Goal: Task Accomplishment & Management: Manage account settings

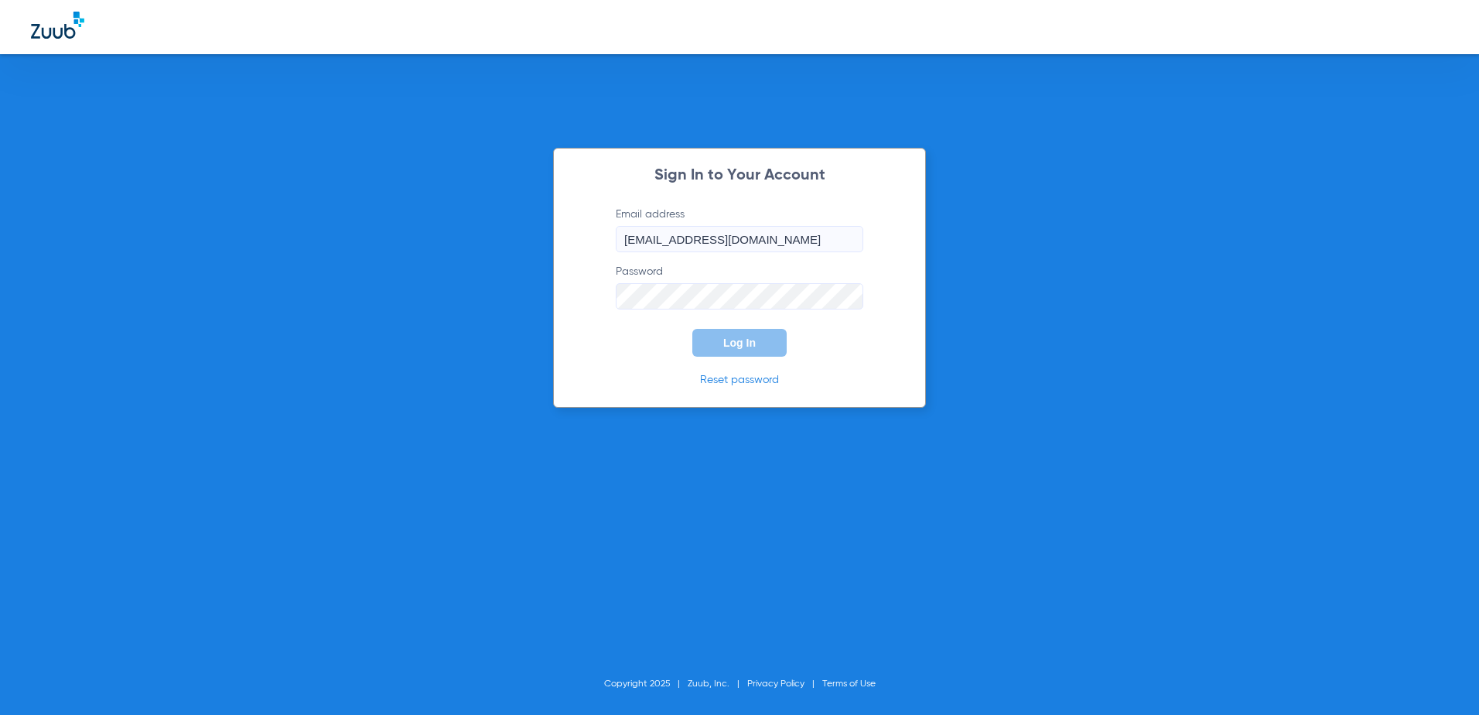
click at [818, 234] on input "[EMAIL_ADDRESS][DOMAIN_NAME]" at bounding box center [740, 239] width 248 height 26
drag, startPoint x: 803, startPoint y: 238, endPoint x: 626, endPoint y: 248, distance: 177.4
click at [626, 248] on input "[EMAIL_ADDRESS][DOMAIN_NAME]" at bounding box center [740, 239] width 248 height 26
type input "[EMAIL_ADDRESS][DOMAIN_NAME]"
click at [932, 287] on div "Sign In to Your Account Email address [EMAIL_ADDRESS][DOMAIN_NAME] Password Log…" at bounding box center [739, 357] width 1479 height 715
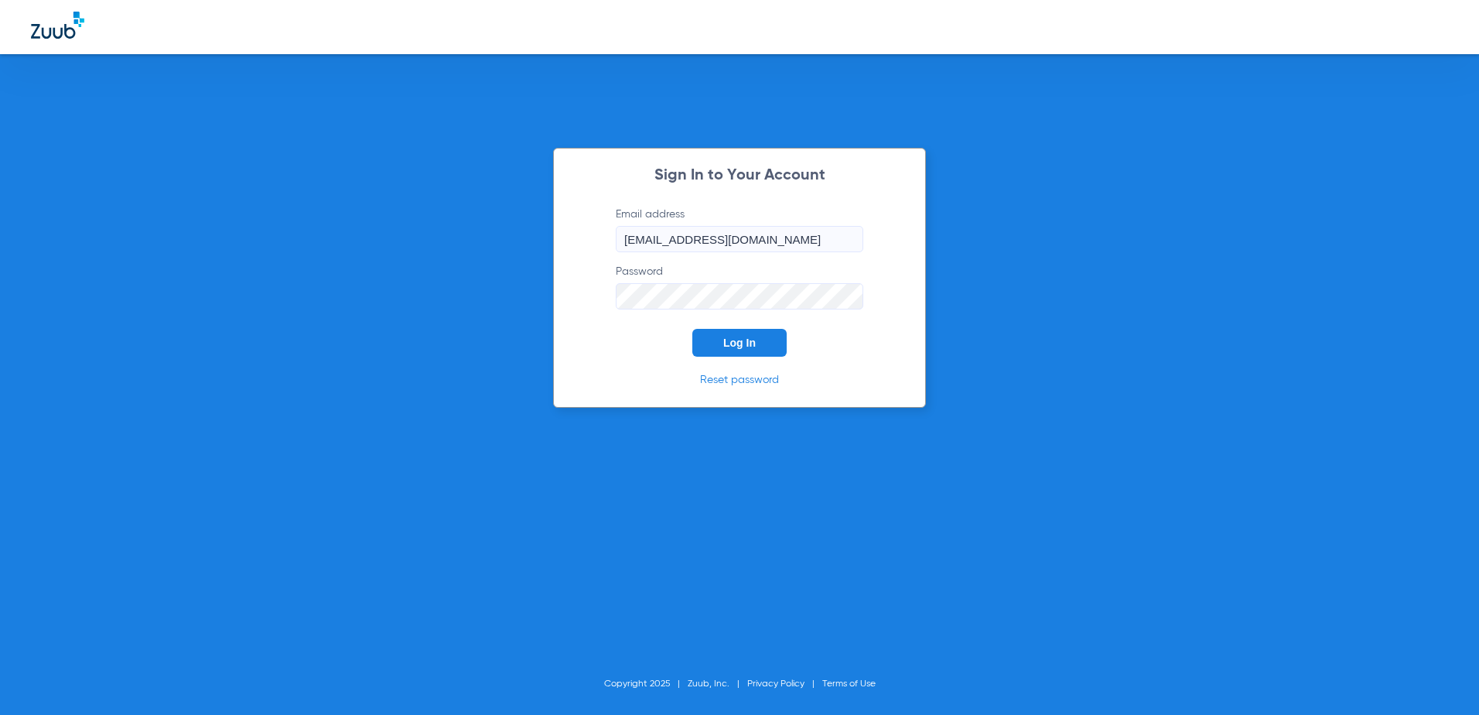
click at [771, 342] on button "Log In" at bounding box center [739, 343] width 94 height 28
click at [809, 234] on input "[EMAIL_ADDRESS][DOMAIN_NAME]" at bounding box center [740, 239] width 248 height 26
drag, startPoint x: 821, startPoint y: 234, endPoint x: 566, endPoint y: 241, distance: 254.6
click at [566, 241] on div "Sign In to Your Account Email address [EMAIL_ADDRESS][DOMAIN_NAME] Password Log…" at bounding box center [739, 278] width 373 height 260
type input "[PERSON_NAME][EMAIL_ADDRESS][DOMAIN_NAME]"
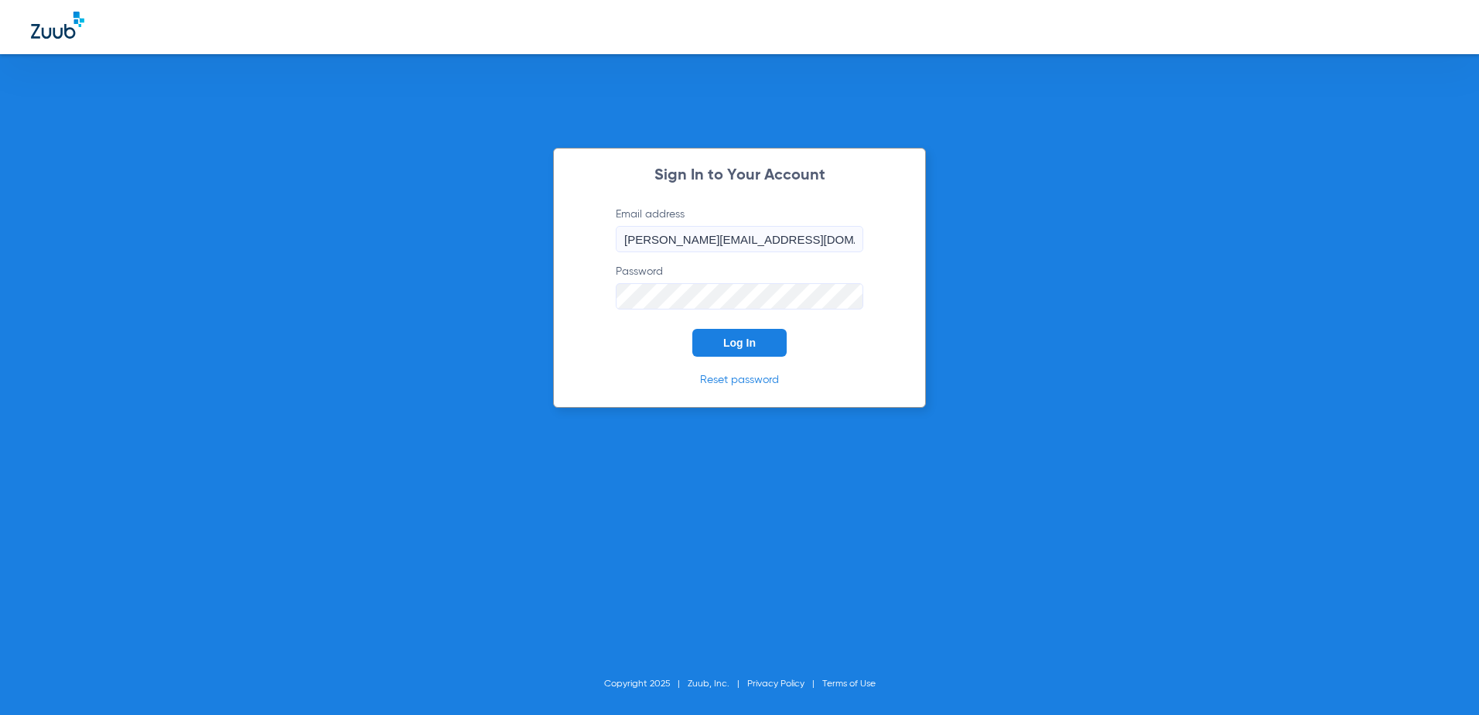
click at [739, 356] on button "Log In" at bounding box center [739, 343] width 94 height 28
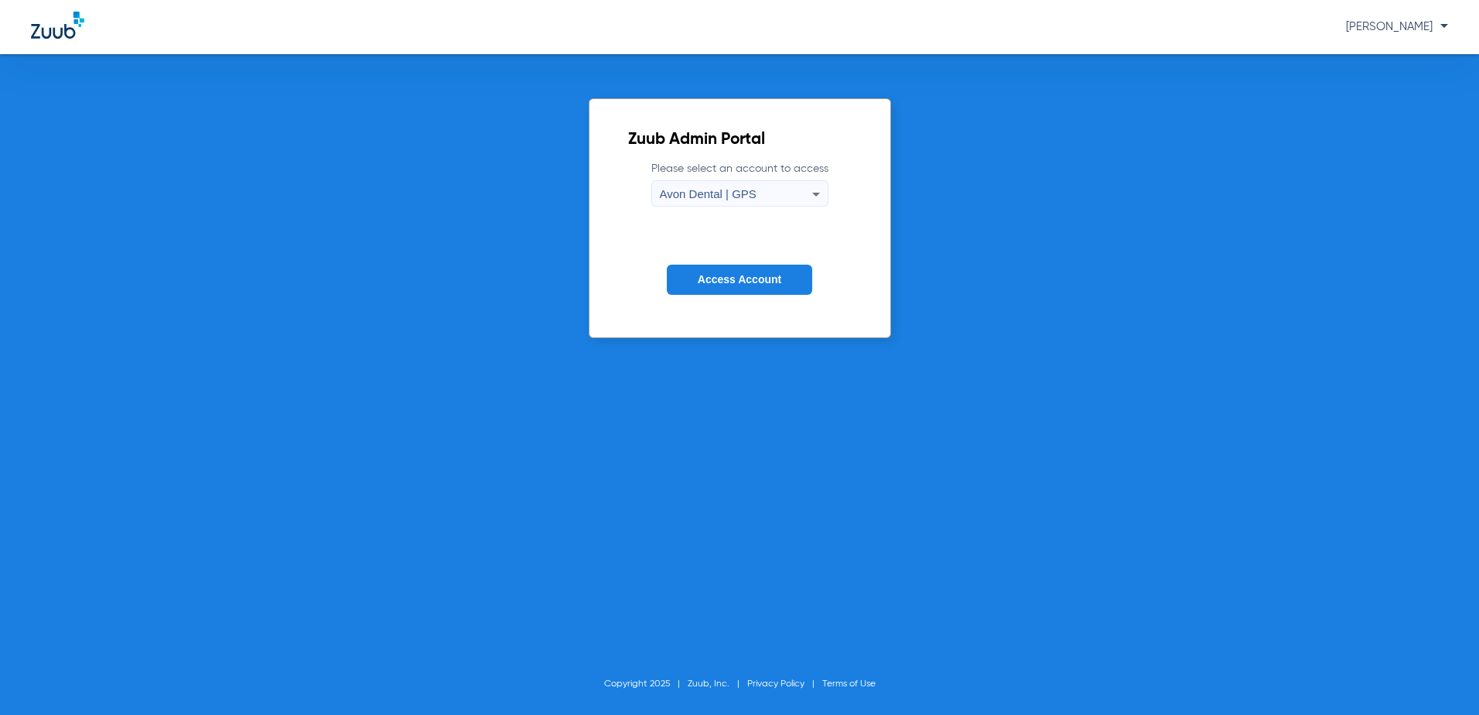
click at [790, 195] on div "Avon Dental | GPS" at bounding box center [736, 194] width 152 height 26
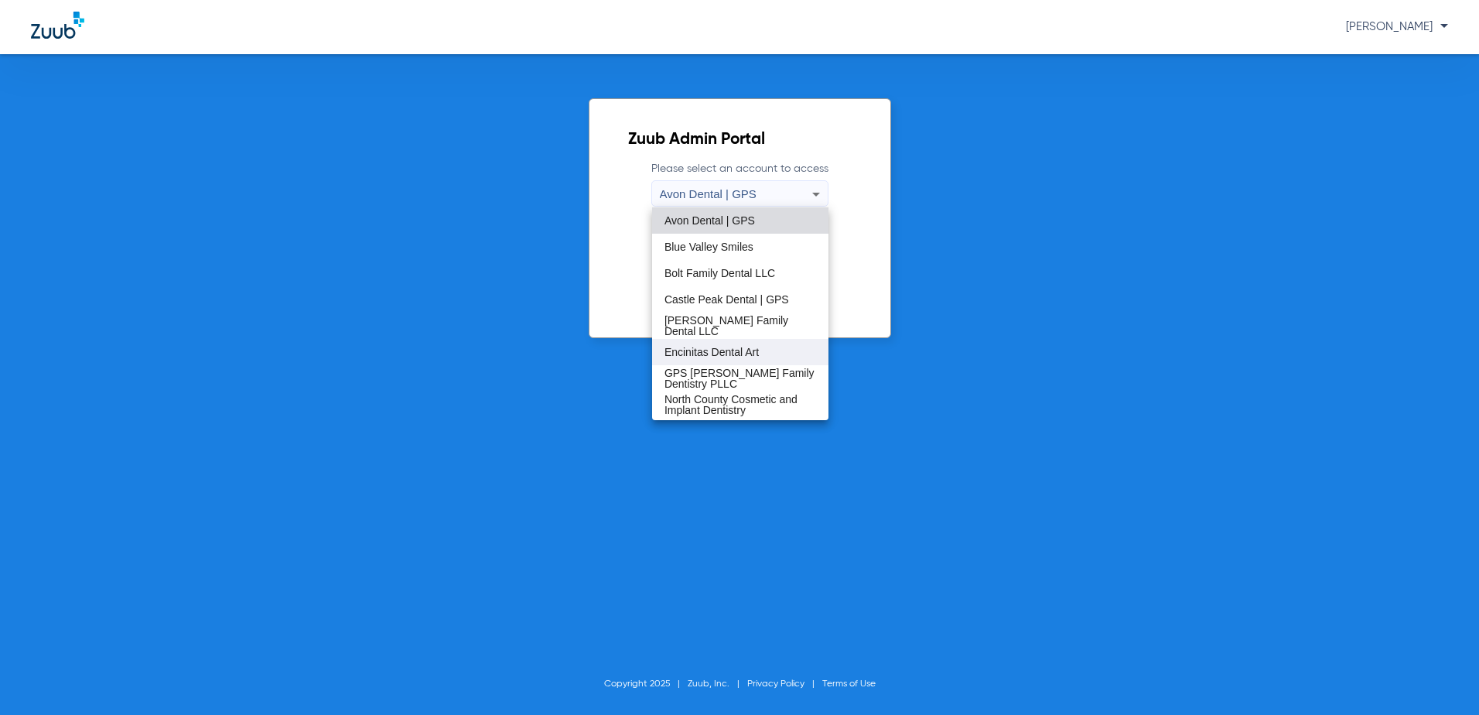
click at [738, 347] on span "Encinitas Dental Art" at bounding box center [712, 352] width 94 height 11
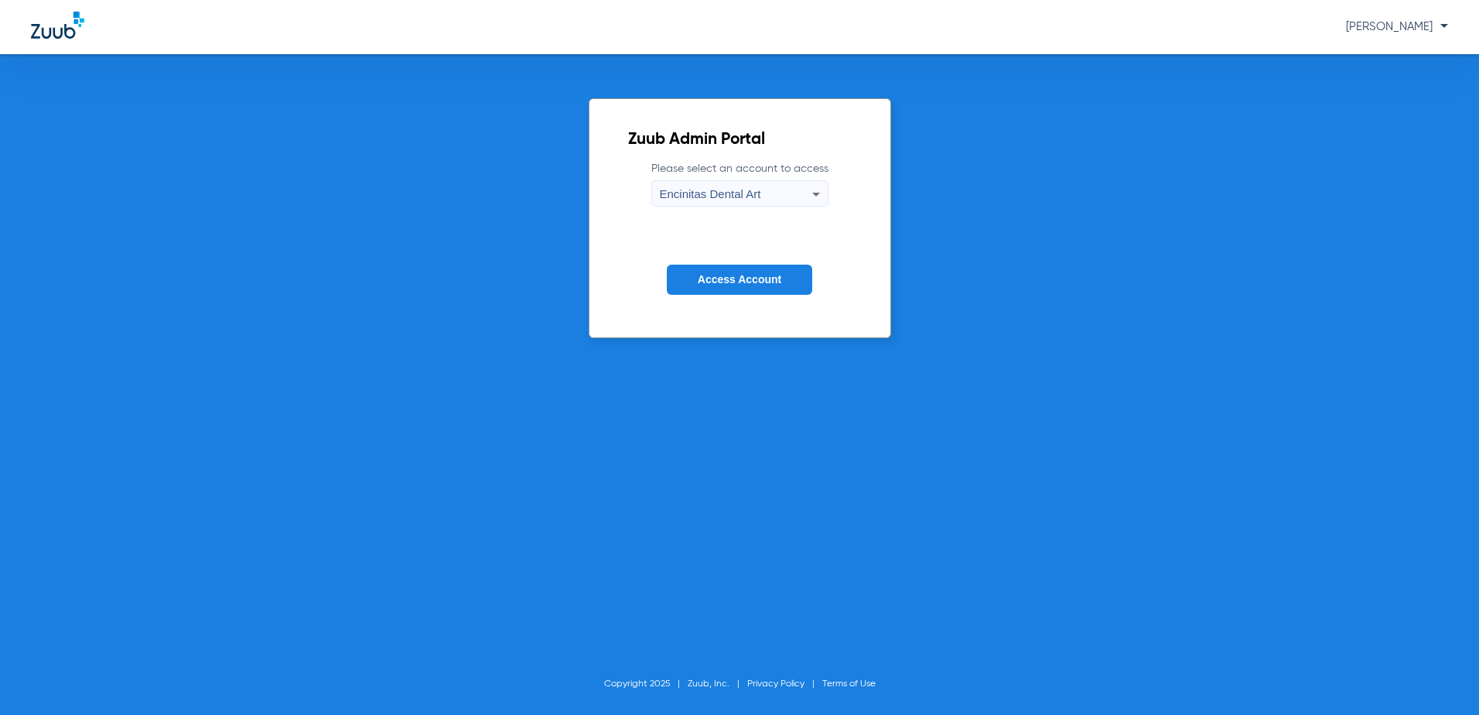
click at [736, 282] on span "Access Account" at bounding box center [740, 279] width 84 height 12
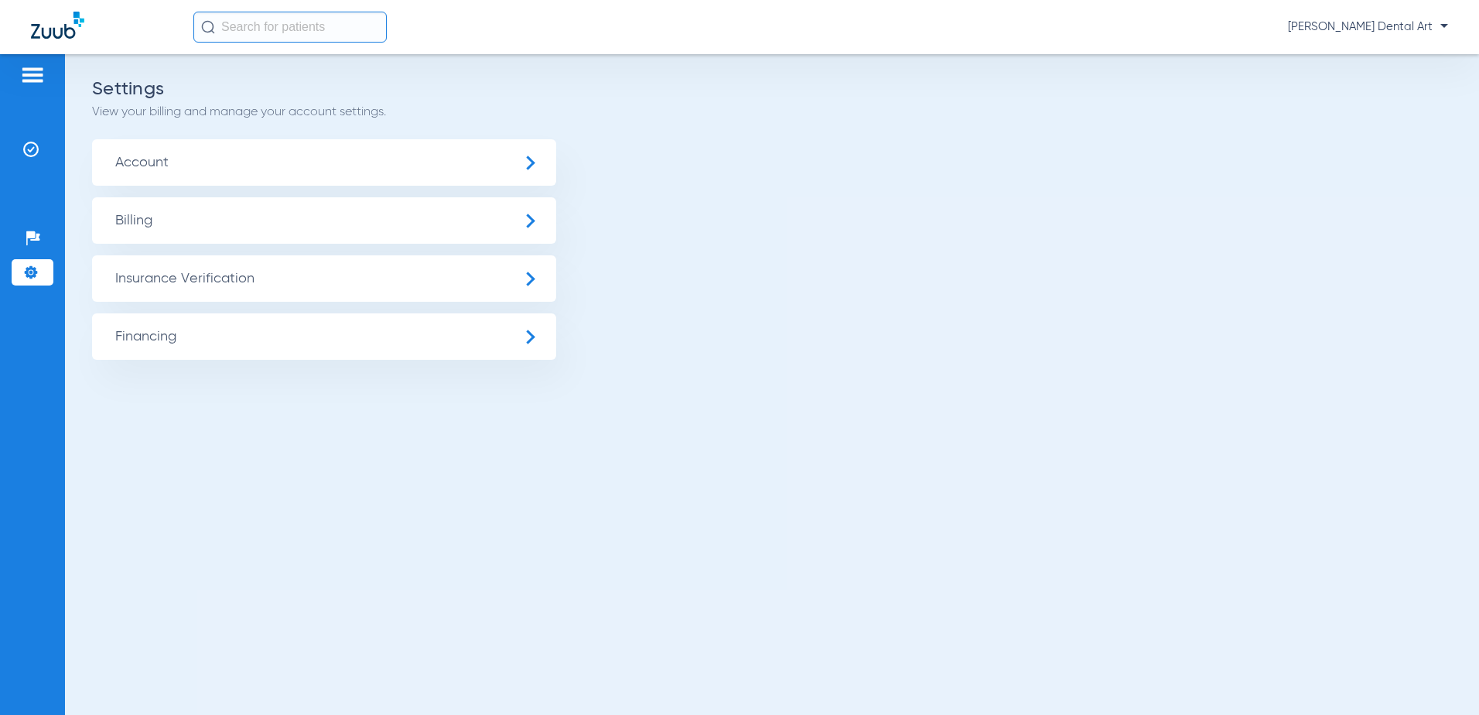
click at [181, 214] on span "Billing" at bounding box center [324, 220] width 464 height 46
